Goal: Task Accomplishment & Management: Use online tool/utility

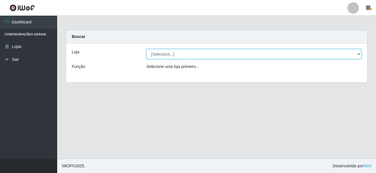
click at [162, 55] on select "[Selecione...] [GEOGRAPHIC_DATA] [GEOGRAPHIC_DATA]" at bounding box center [253, 54] width 215 height 10
select select "64"
click at [146, 49] on select "[Selecione...] [GEOGRAPHIC_DATA] [GEOGRAPHIC_DATA]" at bounding box center [253, 54] width 215 height 10
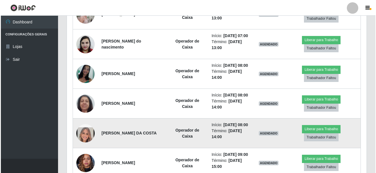
scroll to position [200, 0]
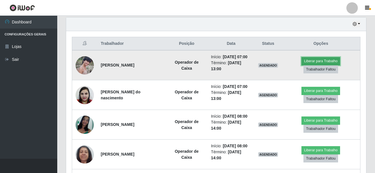
click at [318, 63] on button "Liberar para Trabalho" at bounding box center [320, 61] width 39 height 8
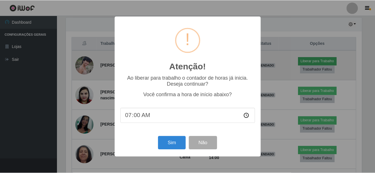
scroll to position [119, 297]
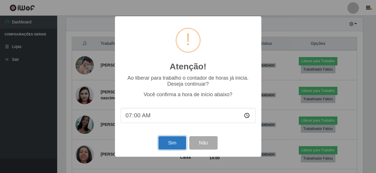
click at [168, 144] on button "Sim" at bounding box center [172, 142] width 28 height 13
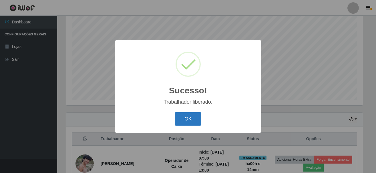
click at [189, 122] on button "OK" at bounding box center [188, 118] width 27 height 13
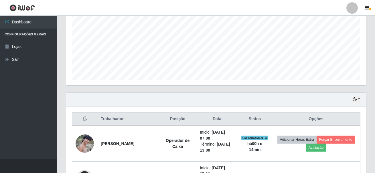
scroll to position [162, 0]
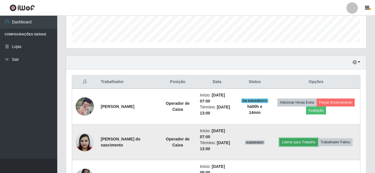
click at [309, 138] on button "Liberar para Trabalho" at bounding box center [298, 142] width 39 height 8
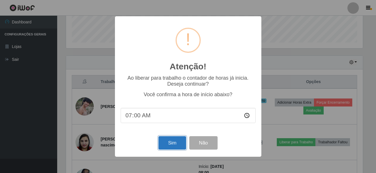
click at [176, 143] on button "Sim" at bounding box center [172, 142] width 28 height 13
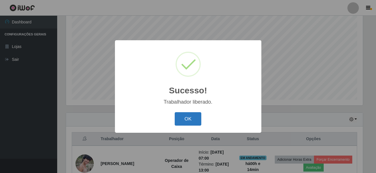
click at [182, 120] on button "OK" at bounding box center [188, 118] width 27 height 13
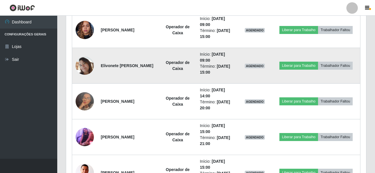
scroll to position [445, 0]
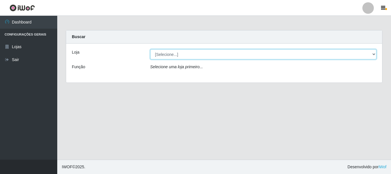
click at [374, 52] on select "[Selecione...] [GEOGRAPHIC_DATA] [GEOGRAPHIC_DATA]" at bounding box center [263, 54] width 226 height 10
select select "64"
click at [150, 49] on select "[Selecione...] Nova República - Pajuçara Nova República - Pompeia" at bounding box center [263, 54] width 226 height 10
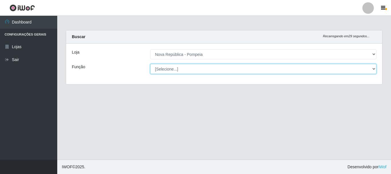
drag, startPoint x: 372, startPoint y: 69, endPoint x: 367, endPoint y: 68, distance: 5.9
click at [372, 69] on select "[Selecione...] Balconista Operador de Caixa Recepcionista Repositor" at bounding box center [263, 69] width 226 height 10
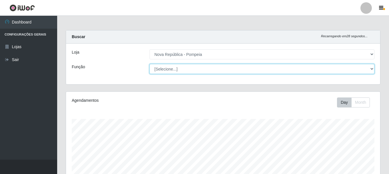
scroll to position [119, 314]
select select "22"
click at [150, 64] on select "[Selecione...] Balconista Operador de Caixa Recepcionista Repositor" at bounding box center [262, 69] width 225 height 10
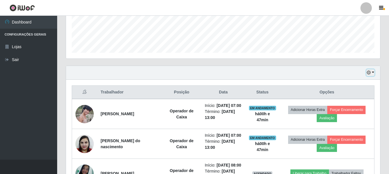
click at [370, 73] on icon "button" at bounding box center [369, 72] width 4 height 4
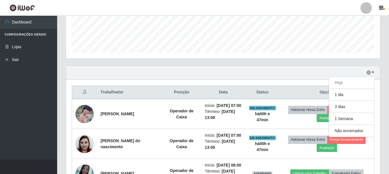
click at [298, 69] on div "Hoje 1 dia 3 dias 1 Semana Não encerrados" at bounding box center [223, 73] width 314 height 14
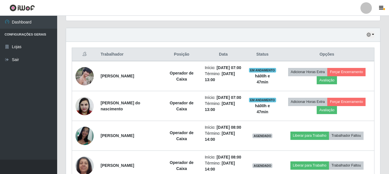
scroll to position [156, 0]
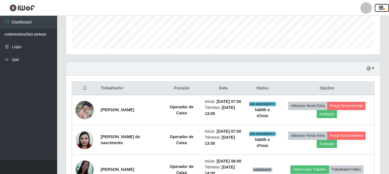
click at [376, 10] on icon "button" at bounding box center [381, 7] width 4 height 5
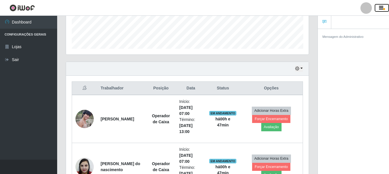
scroll to position [285785, 285661]
click at [376, 9] on icon "button" at bounding box center [381, 7] width 4 height 5
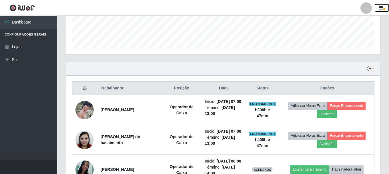
scroll to position [119, 314]
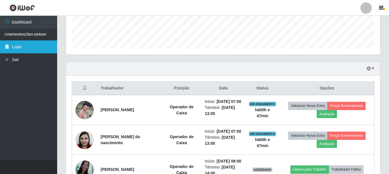
click at [23, 48] on link "Lojas" at bounding box center [28, 46] width 57 height 13
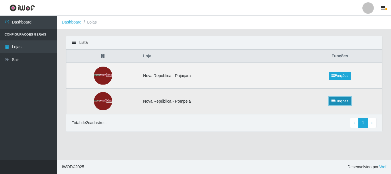
click at [344, 102] on link "Funções" at bounding box center [340, 101] width 22 height 8
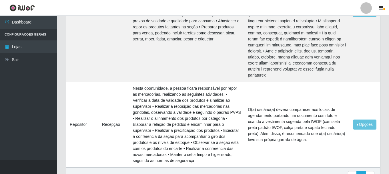
scroll to position [335, 0]
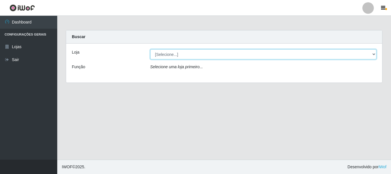
click at [373, 53] on select "[Selecione...] [GEOGRAPHIC_DATA] [GEOGRAPHIC_DATA]" at bounding box center [263, 54] width 226 height 10
select select "64"
click at [150, 49] on select "[Selecione...] [GEOGRAPHIC_DATA] [GEOGRAPHIC_DATA]" at bounding box center [263, 54] width 226 height 10
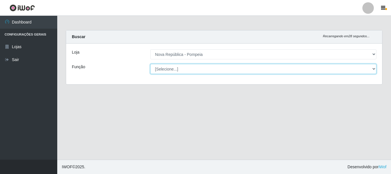
drag, startPoint x: 371, startPoint y: 67, endPoint x: 364, endPoint y: 69, distance: 7.6
click at [371, 67] on select "[Selecione...] Balconista Operador de Caixa Recepcionista Repositor" at bounding box center [263, 69] width 226 height 10
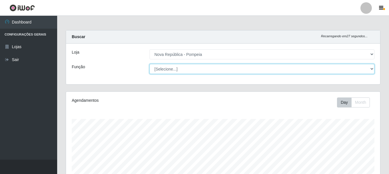
scroll to position [119, 314]
select select "22"
click at [150, 64] on select "[Selecione...] Balconista Operador de Caixa Recepcionista Repositor" at bounding box center [262, 69] width 225 height 10
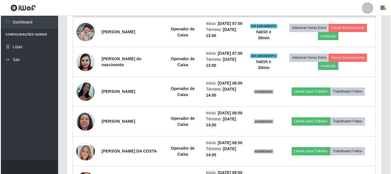
scroll to position [207, 0]
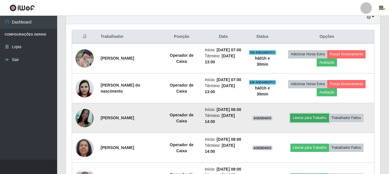
click at [318, 122] on button "Liberar para Trabalho" at bounding box center [309, 118] width 39 height 8
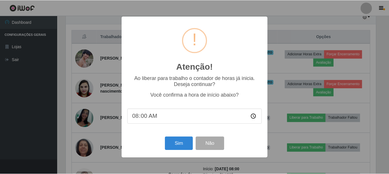
scroll to position [119, 311]
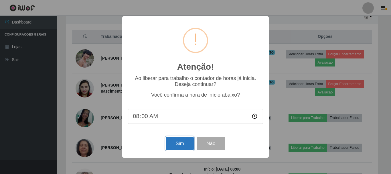
click at [173, 142] on button "Sim" at bounding box center [180, 142] width 28 height 13
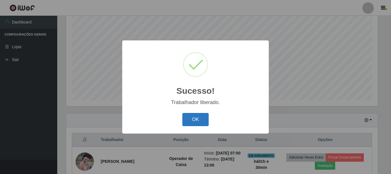
click at [189, 122] on button "OK" at bounding box center [195, 119] width 27 height 13
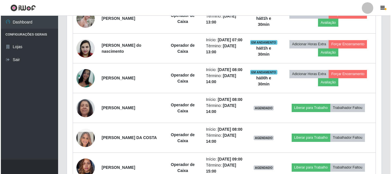
scroll to position [248, 0]
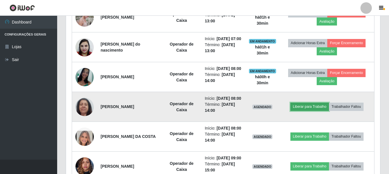
click at [316, 110] on button "Liberar para Trabalho" at bounding box center [309, 106] width 39 height 8
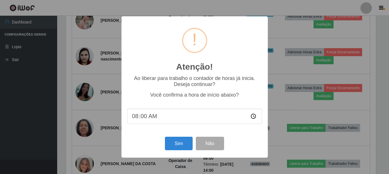
scroll to position [119, 311]
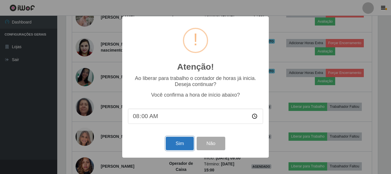
click at [183, 144] on button "Sim" at bounding box center [180, 142] width 28 height 13
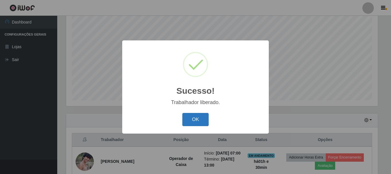
click at [192, 118] on button "OK" at bounding box center [195, 119] width 27 height 13
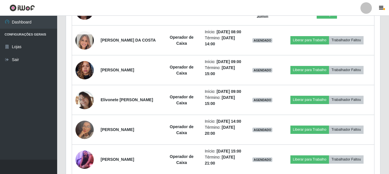
scroll to position [345, 0]
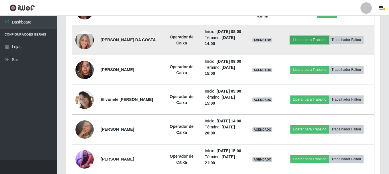
click at [327, 44] on button "Liberar para Trabalho" at bounding box center [309, 40] width 39 height 8
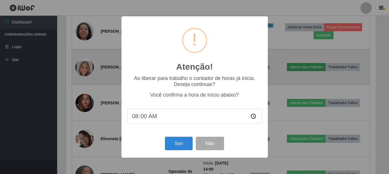
scroll to position [119, 311]
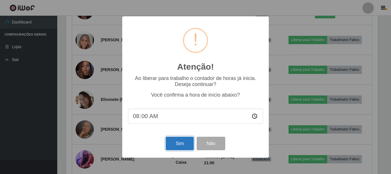
click at [175, 142] on button "Sim" at bounding box center [180, 142] width 28 height 13
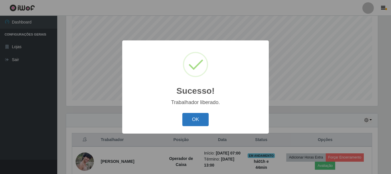
click at [202, 118] on button "OK" at bounding box center [195, 119] width 27 height 13
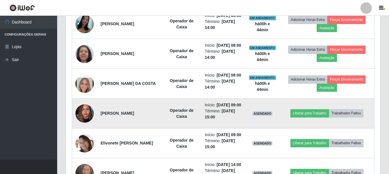
scroll to position [333, 0]
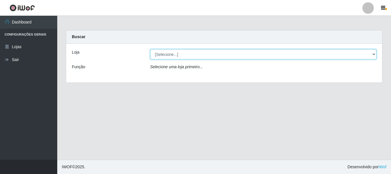
click at [160, 55] on select "[Selecione...] [GEOGRAPHIC_DATA] [GEOGRAPHIC_DATA]" at bounding box center [263, 54] width 226 height 10
select select "64"
click at [150, 49] on select "[Selecione...] [GEOGRAPHIC_DATA] [GEOGRAPHIC_DATA]" at bounding box center [263, 54] width 226 height 10
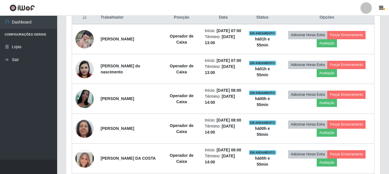
scroll to position [172, 0]
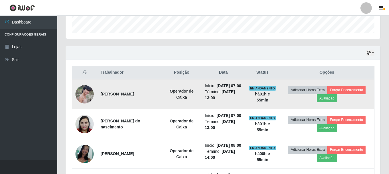
drag, startPoint x: 99, startPoint y: 97, endPoint x: 159, endPoint y: 102, distance: 60.0
click at [159, 102] on td "[PERSON_NAME]" at bounding box center [129, 94] width 65 height 30
copy strong "[PERSON_NAME]"
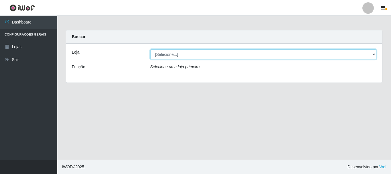
click at [162, 53] on select "[Selecione...] [GEOGRAPHIC_DATA] [GEOGRAPHIC_DATA]" at bounding box center [263, 54] width 226 height 10
select select "64"
click at [150, 49] on select "[Selecione...] [GEOGRAPHIC_DATA] [GEOGRAPHIC_DATA]" at bounding box center [263, 54] width 226 height 10
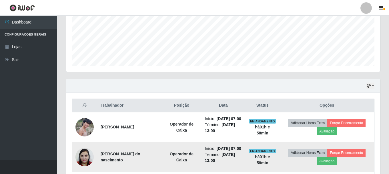
scroll to position [172, 0]
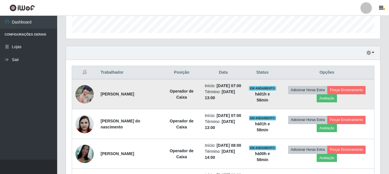
drag, startPoint x: 99, startPoint y: 97, endPoint x: 168, endPoint y: 92, distance: 68.8
click at [162, 92] on td "[PERSON_NAME]" at bounding box center [129, 94] width 65 height 30
copy strong "[PERSON_NAME]"
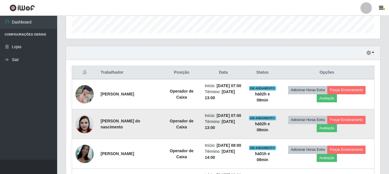
drag, startPoint x: 100, startPoint y: 130, endPoint x: 137, endPoint y: 136, distance: 37.6
click at [137, 136] on td "[PERSON_NAME] do nascimento" at bounding box center [129, 124] width 65 height 30
copy strong "[PERSON_NAME] do nascimento"
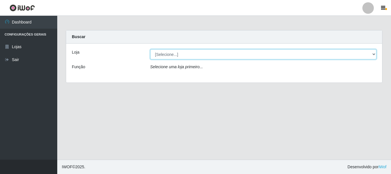
click at [167, 51] on select "[Selecione...] Nova República - Pajuçara Nova República - Pompeia" at bounding box center [263, 54] width 226 height 10
select select "64"
click at [150, 49] on select "[Selecione...] Nova República - Pajuçara Nova República - Pompeia" at bounding box center [263, 54] width 226 height 10
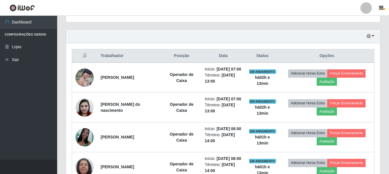
scroll to position [219, 0]
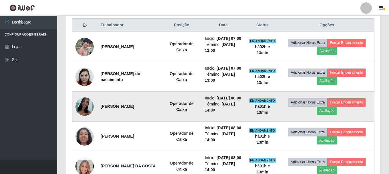
drag, startPoint x: 99, startPoint y: 122, endPoint x: 151, endPoint y: 132, distance: 52.1
click at [151, 121] on td "Andreiza Alves de Moura" at bounding box center [129, 106] width 65 height 30
copy strong "Andreiza Alves de Moura"
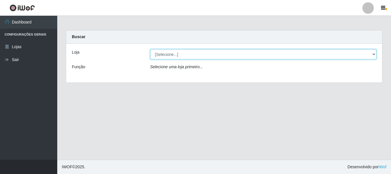
click at [173, 53] on select "[Selecione...] [GEOGRAPHIC_DATA] [GEOGRAPHIC_DATA]" at bounding box center [263, 54] width 226 height 10
select select "64"
click at [150, 49] on select "[Selecione...] [GEOGRAPHIC_DATA] [GEOGRAPHIC_DATA]" at bounding box center [263, 54] width 226 height 10
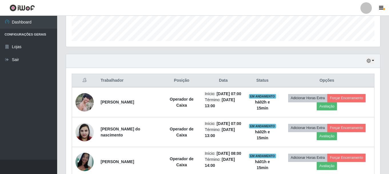
scroll to position [200, 0]
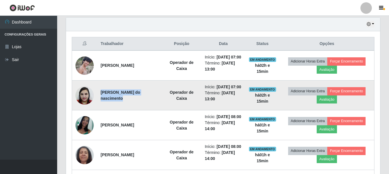
drag, startPoint x: 100, startPoint y: 101, endPoint x: 154, endPoint y: 103, distance: 53.8
click at [154, 103] on td "[PERSON_NAME] do nascimento" at bounding box center [129, 95] width 65 height 30
copy strong "[PERSON_NAME]"
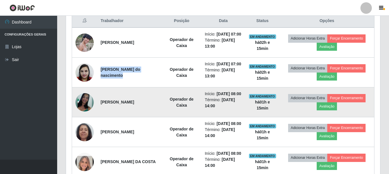
scroll to position [257, 0]
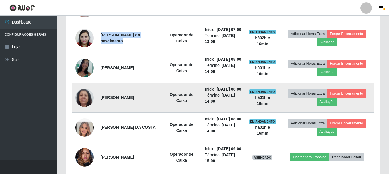
drag, startPoint x: 101, startPoint y: 115, endPoint x: 152, endPoint y: 117, distance: 50.9
click at [134, 99] on strong "[PERSON_NAME]" at bounding box center [117, 97] width 33 height 5
copy strong "[PERSON_NAME]"
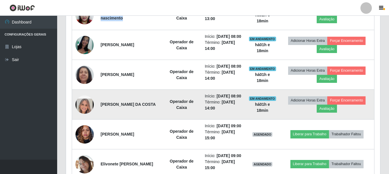
scroll to position [314, 0]
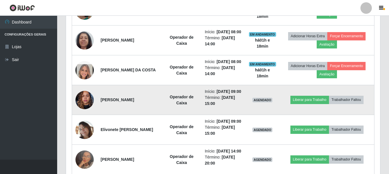
drag, startPoint x: 100, startPoint y: 133, endPoint x: 139, endPoint y: 132, distance: 39.2
click at [139, 115] on td "[PERSON_NAME]" at bounding box center [129, 100] width 65 height 30
copy strong "[PERSON_NAME]"
